Goal: Obtain resource: Obtain resource

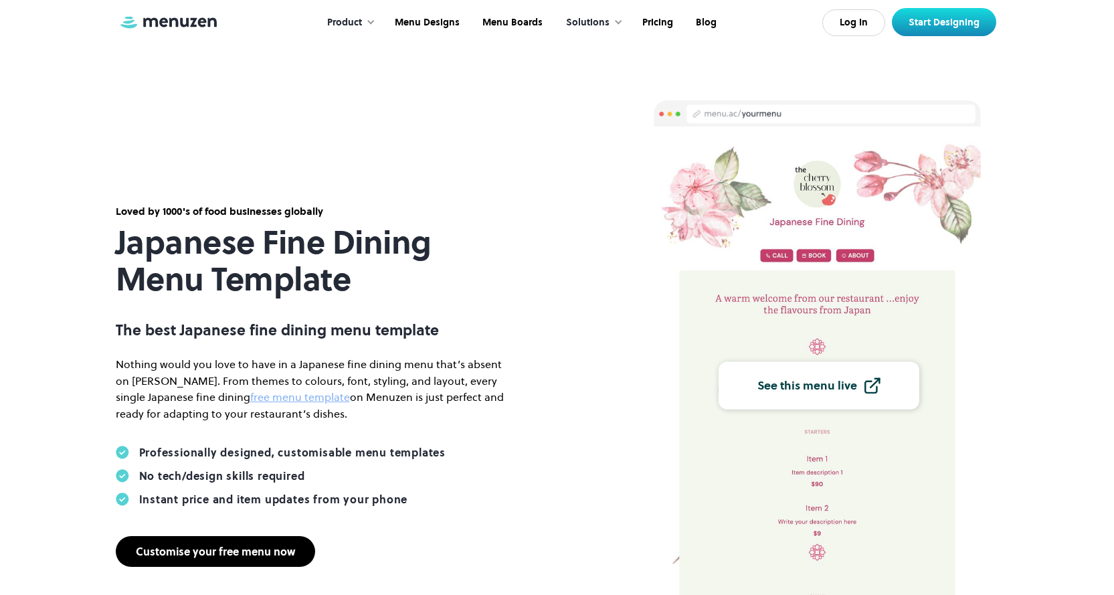
click at [277, 553] on div "Customise your free menu now" at bounding box center [215, 551] width 159 height 11
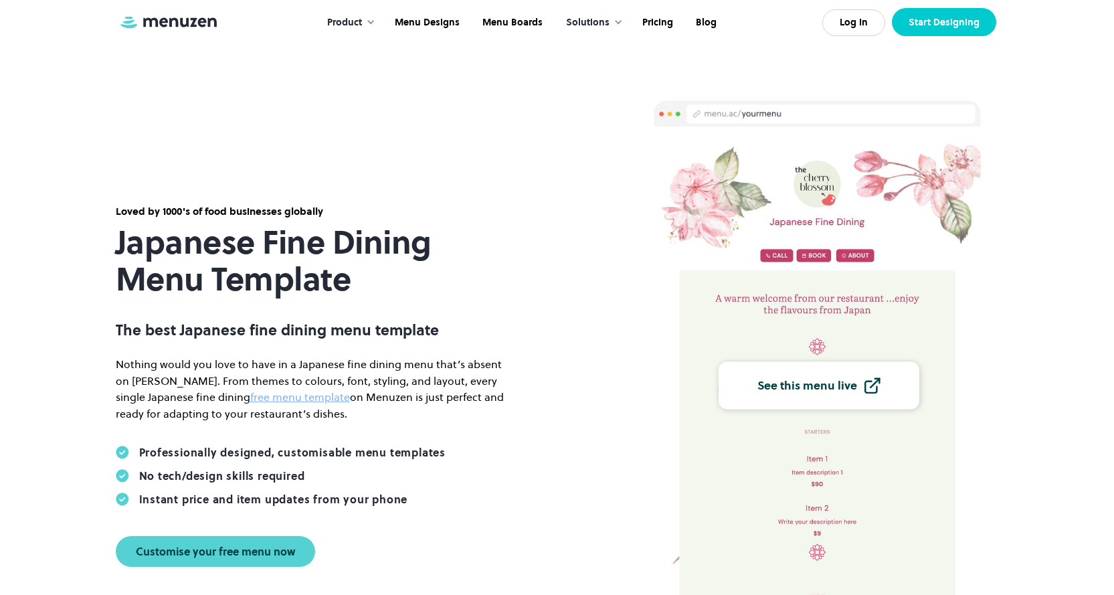
click at [945, 23] on link "Start Designing" at bounding box center [944, 22] width 104 height 28
click at [420, 21] on link "Menu Designs" at bounding box center [426, 22] width 88 height 41
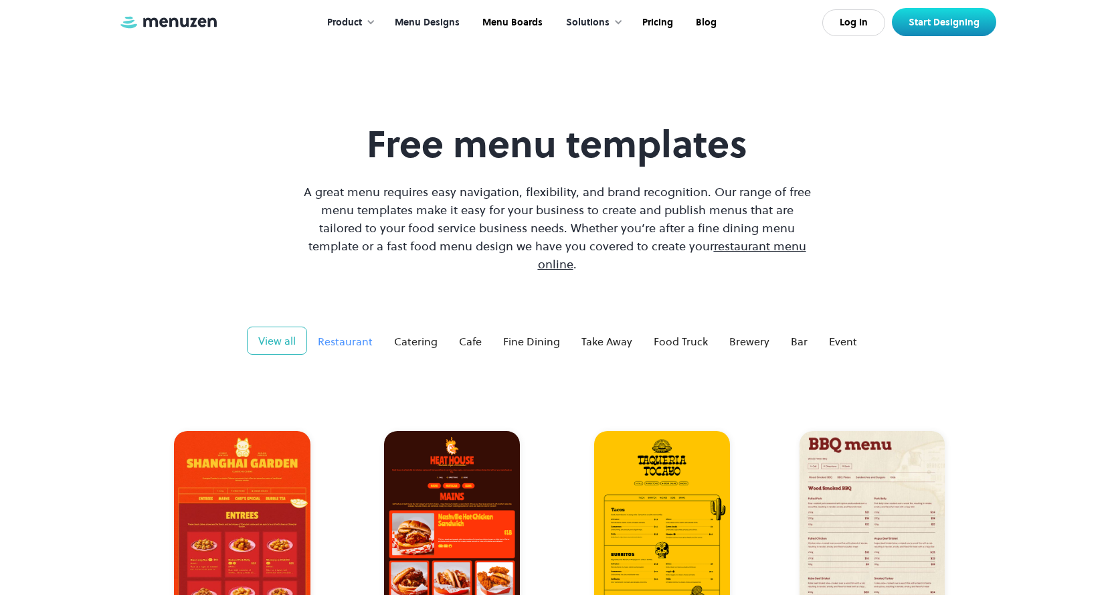
click at [343, 333] on div "Restaurant" at bounding box center [345, 341] width 55 height 16
click at [795, 333] on div "Bar" at bounding box center [799, 341] width 17 height 16
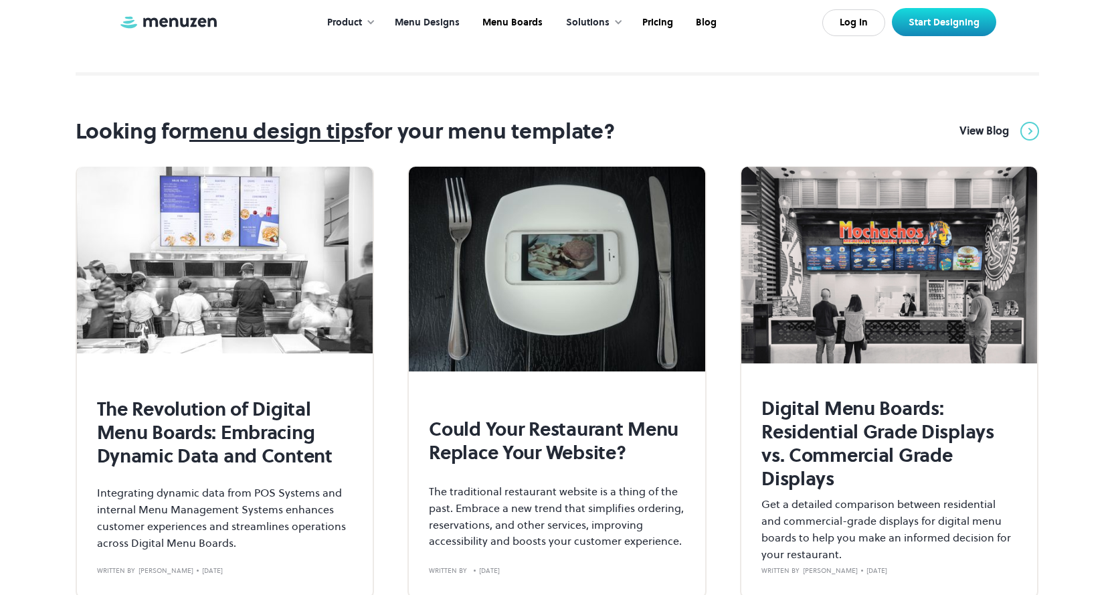
scroll to position [1004, 0]
